Goal: Browse casually: Explore the website without a specific task or goal

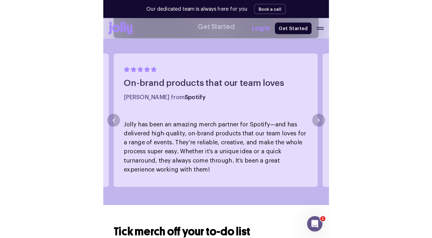
scroll to position [195, 0]
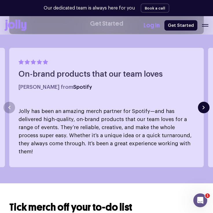
click at [204, 105] on button "button" at bounding box center [204, 108] width 12 height 12
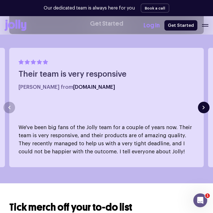
click at [204, 105] on button "button" at bounding box center [204, 108] width 12 height 12
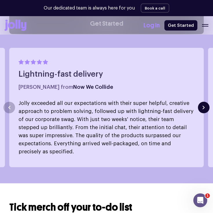
click at [204, 105] on button "button" at bounding box center [204, 108] width 12 height 12
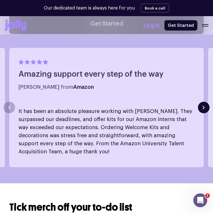
click at [201, 104] on button "button" at bounding box center [204, 108] width 12 height 12
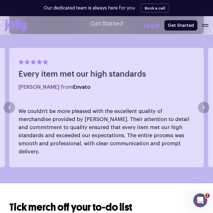
click at [196, 101] on div "Every item met our high standards [PERSON_NAME] from Envato We couldn't be more…" at bounding box center [106, 108] width 194 height 120
click at [199, 103] on button "button" at bounding box center [204, 108] width 12 height 12
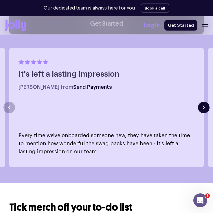
click at [199, 103] on button "button" at bounding box center [204, 108] width 12 height 12
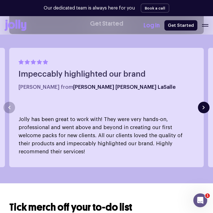
click at [199, 103] on button "button" at bounding box center [204, 108] width 12 height 12
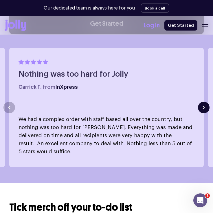
click at [199, 103] on button "button" at bounding box center [204, 108] width 12 height 12
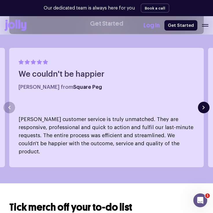
click at [199, 103] on button "button" at bounding box center [204, 108] width 12 height 12
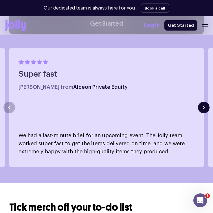
click at [199, 103] on button "button" at bounding box center [204, 108] width 12 height 12
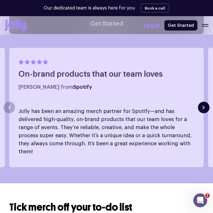
click at [202, 106] on button "button" at bounding box center [204, 108] width 12 height 12
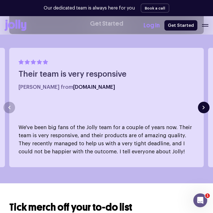
click at [202, 106] on button "button" at bounding box center [204, 108] width 12 height 12
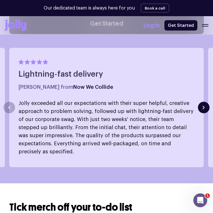
click at [204, 103] on button "button" at bounding box center [204, 108] width 12 height 12
